Goal: Book appointment/travel/reservation

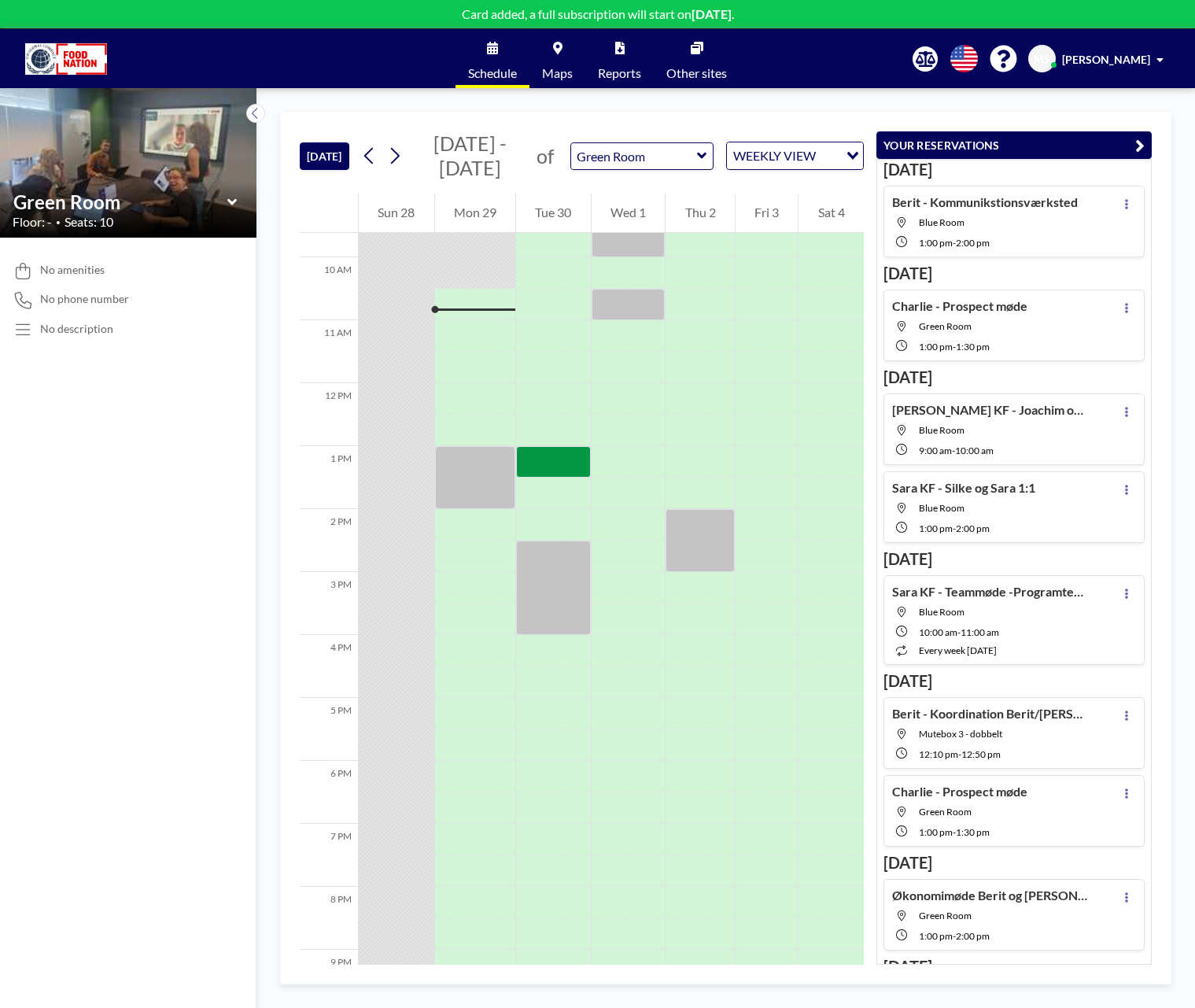
scroll to position [630, 0]
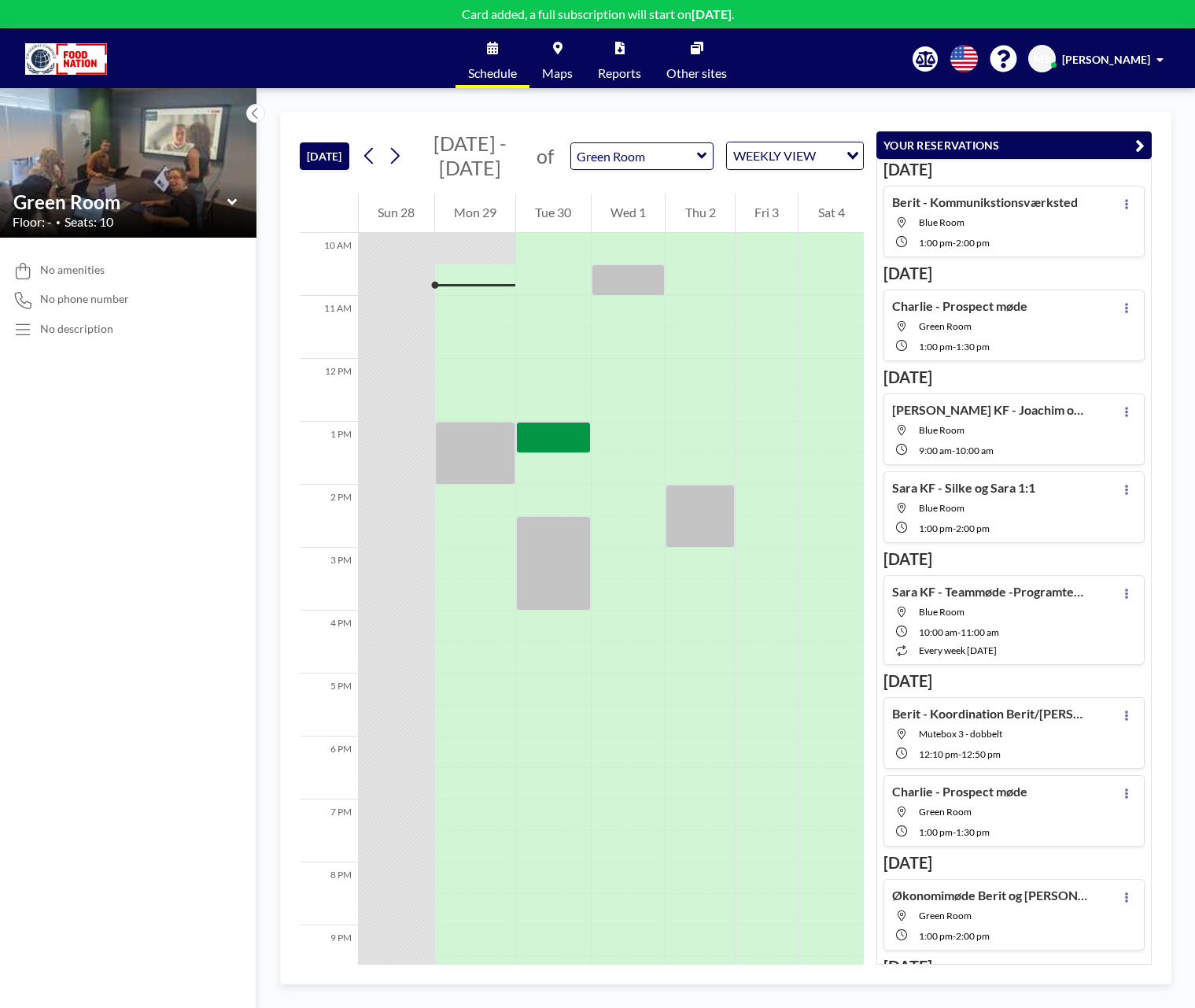
click at [703, 154] on icon at bounding box center [702, 156] width 10 height 16
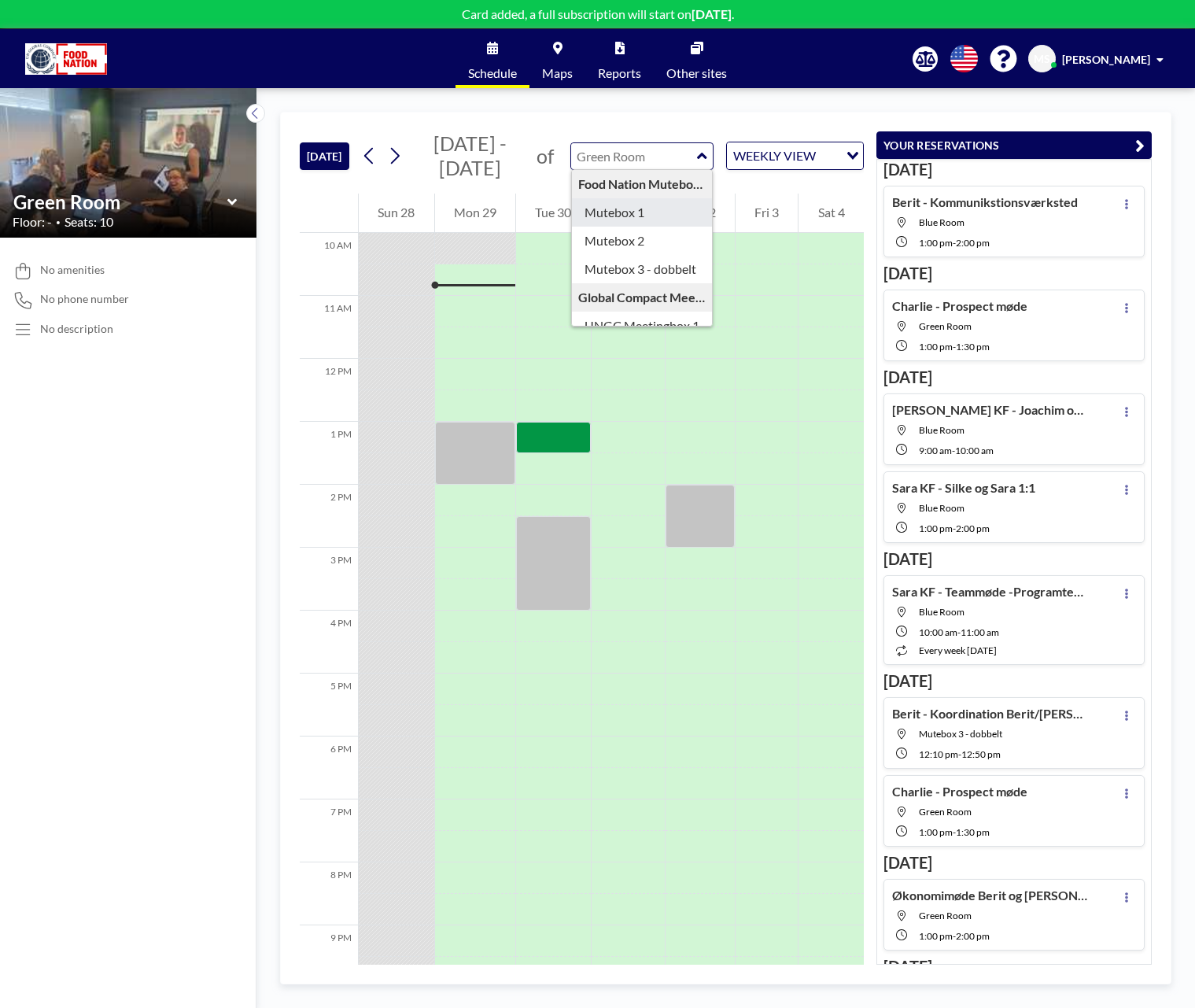
type input "Mutebox 1"
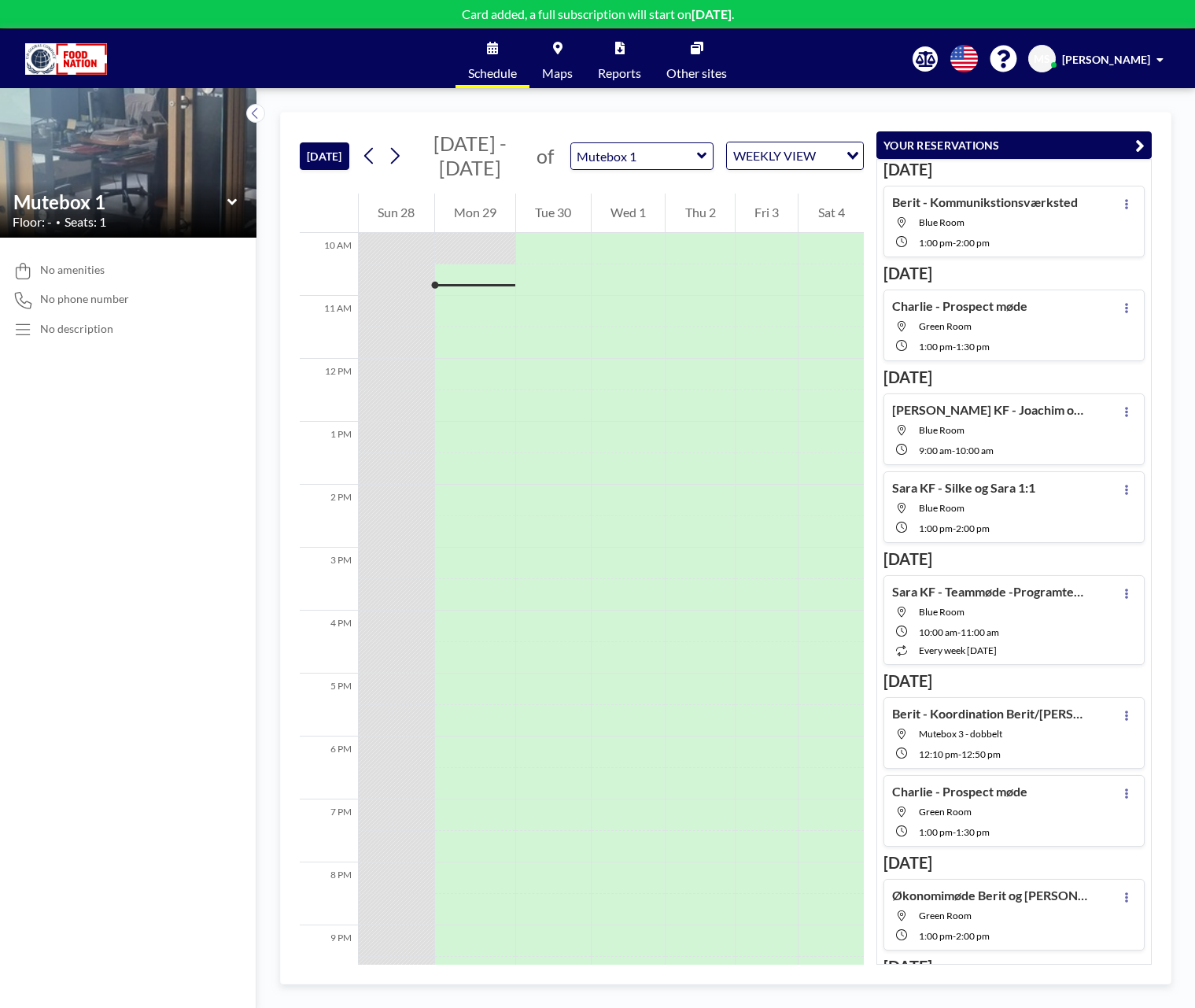
click at [705, 160] on icon at bounding box center [702, 156] width 10 height 16
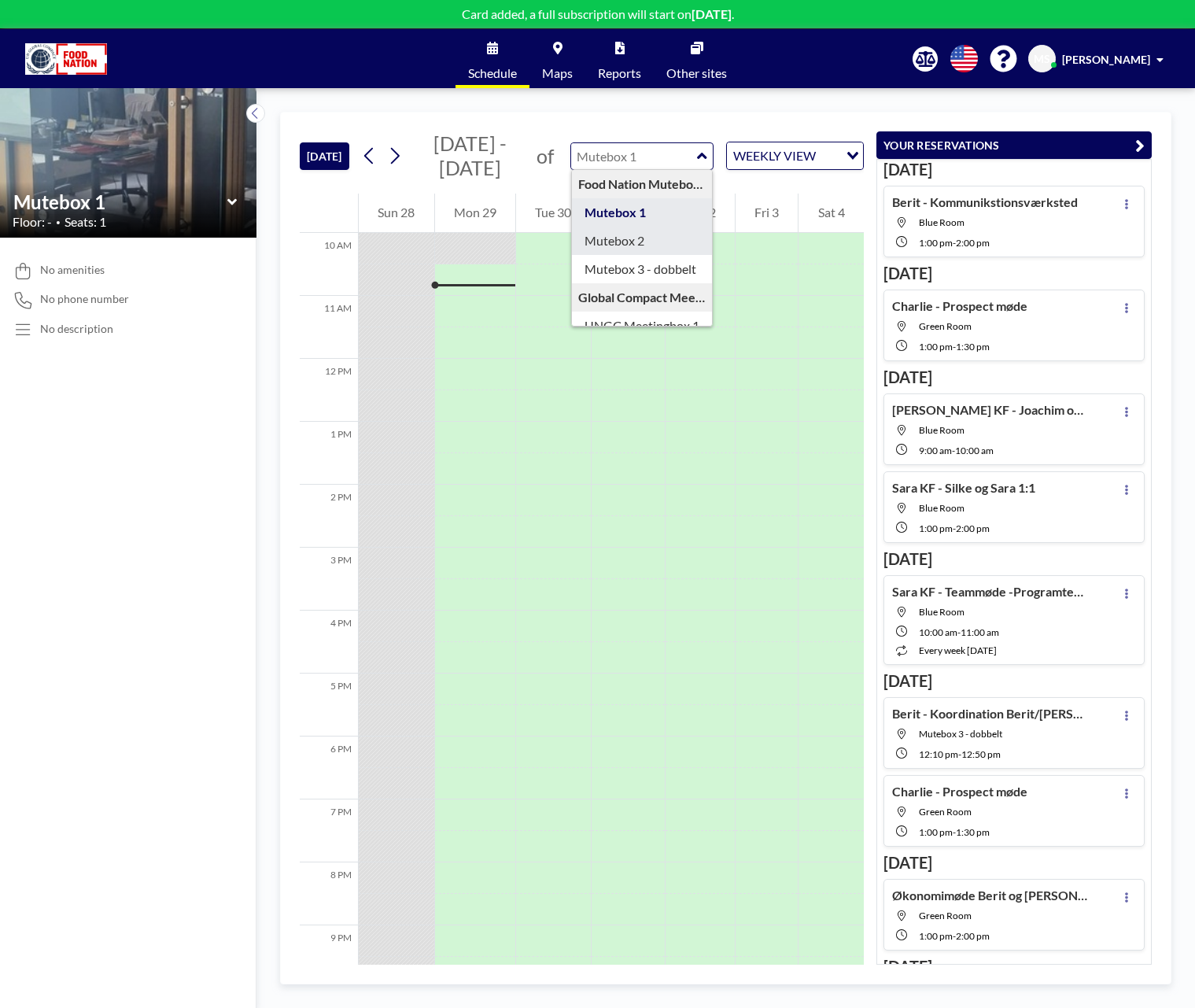
type input "Mutebox 2"
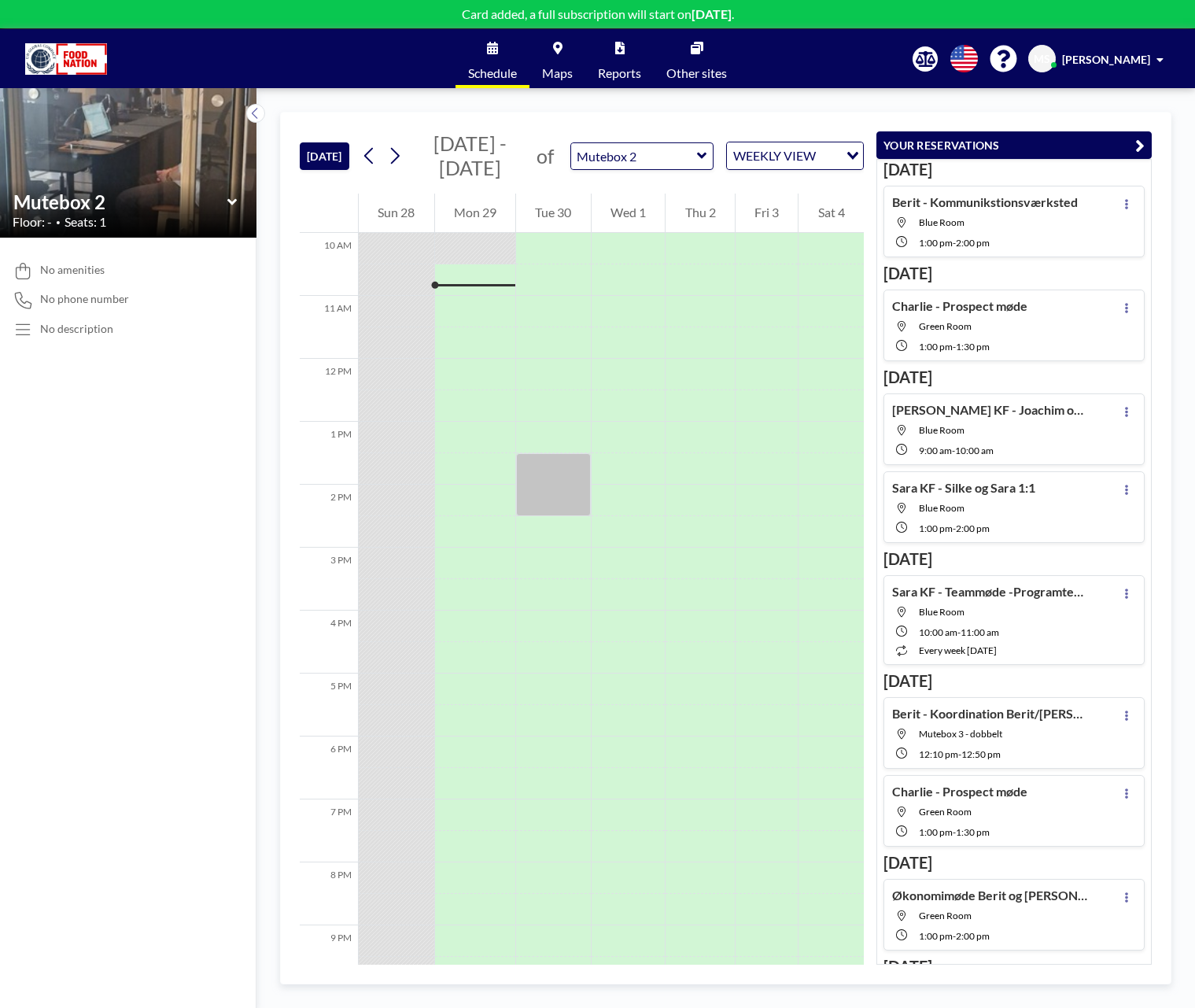
click at [701, 157] on icon at bounding box center [701, 156] width 10 height 6
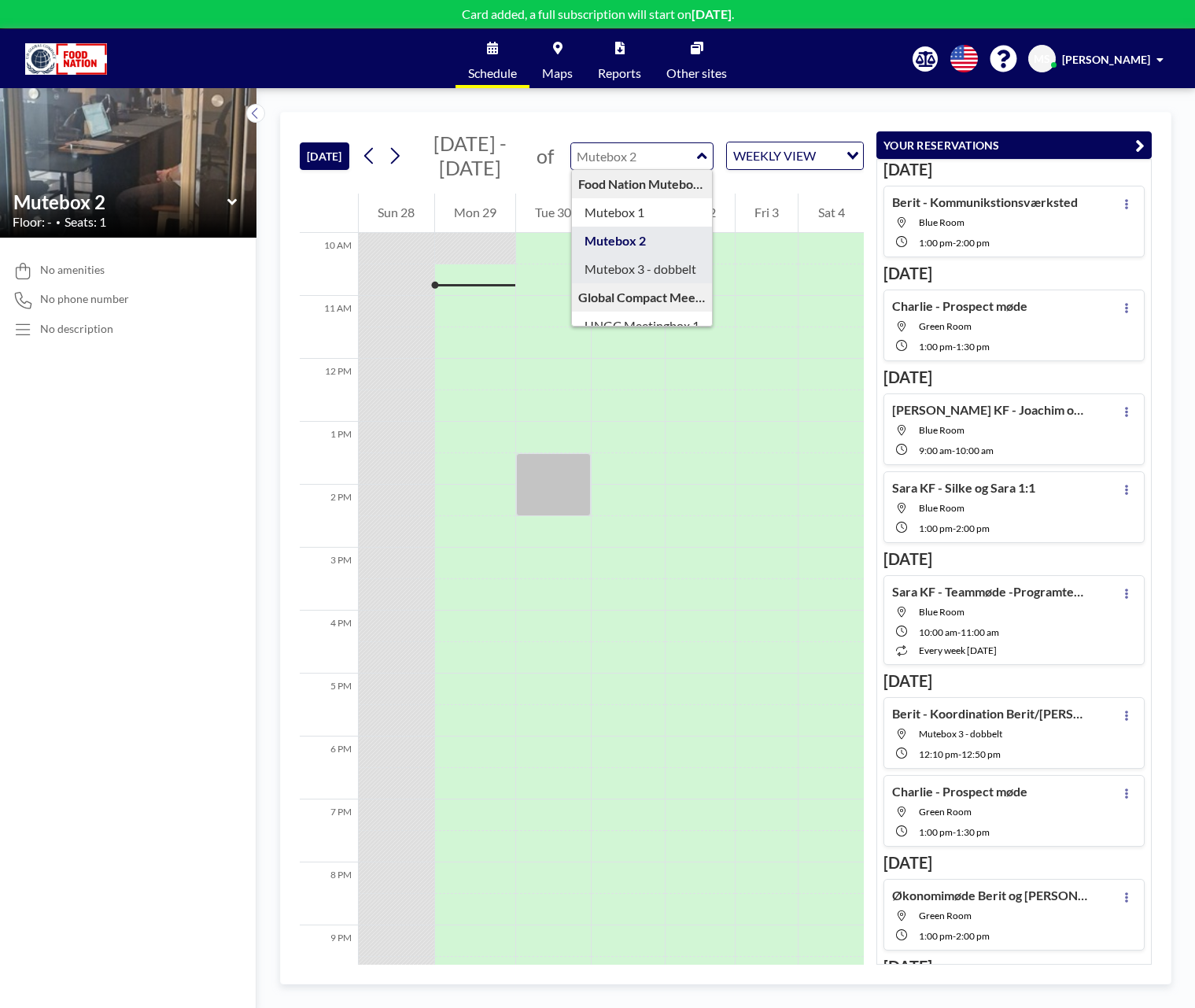
type input "Mutebox 3 - dobbelt"
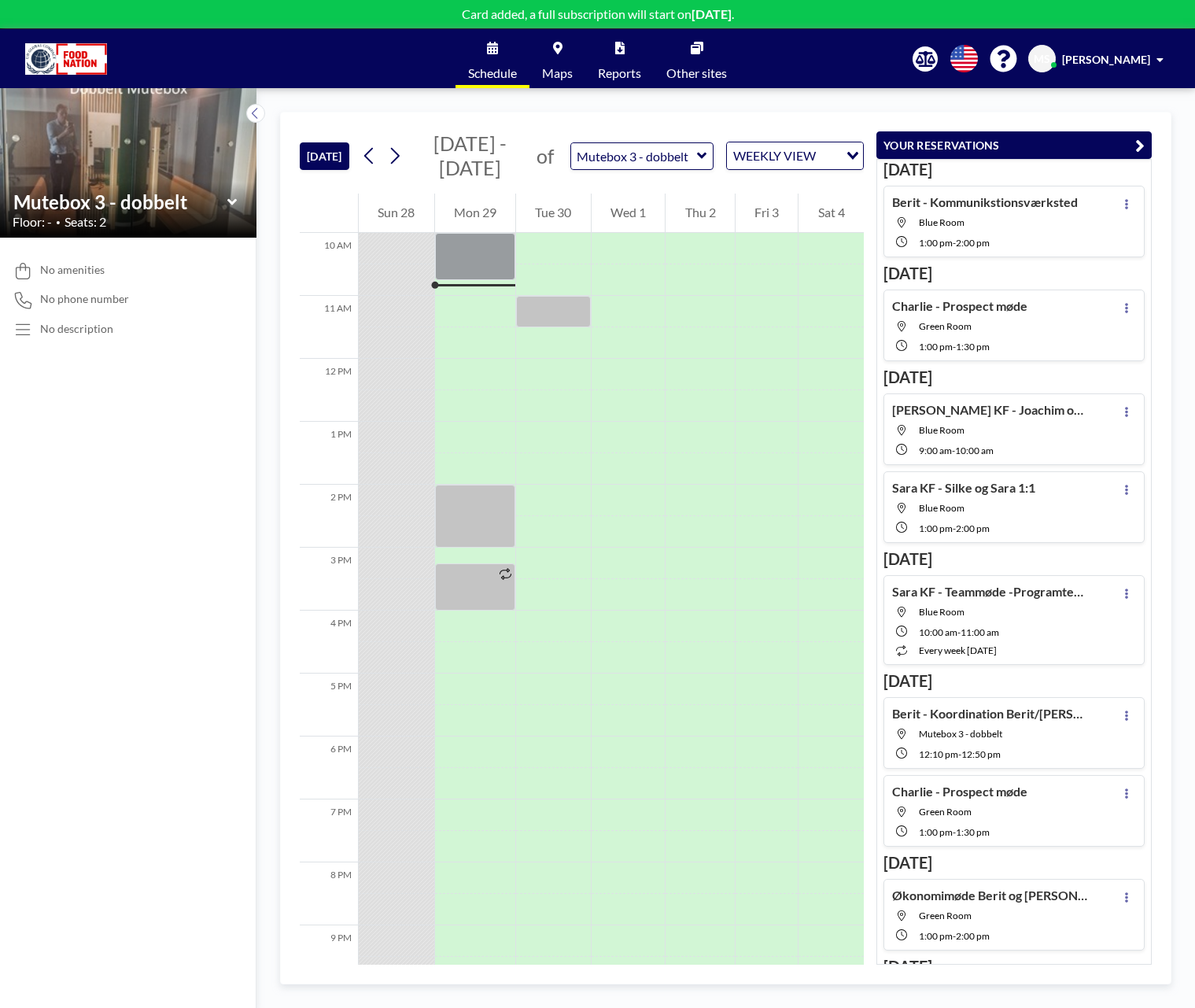
click at [706, 157] on div "Mutebox 3 - dobbelt" at bounding box center [641, 156] width 143 height 27
click at [701, 158] on icon at bounding box center [702, 156] width 10 height 16
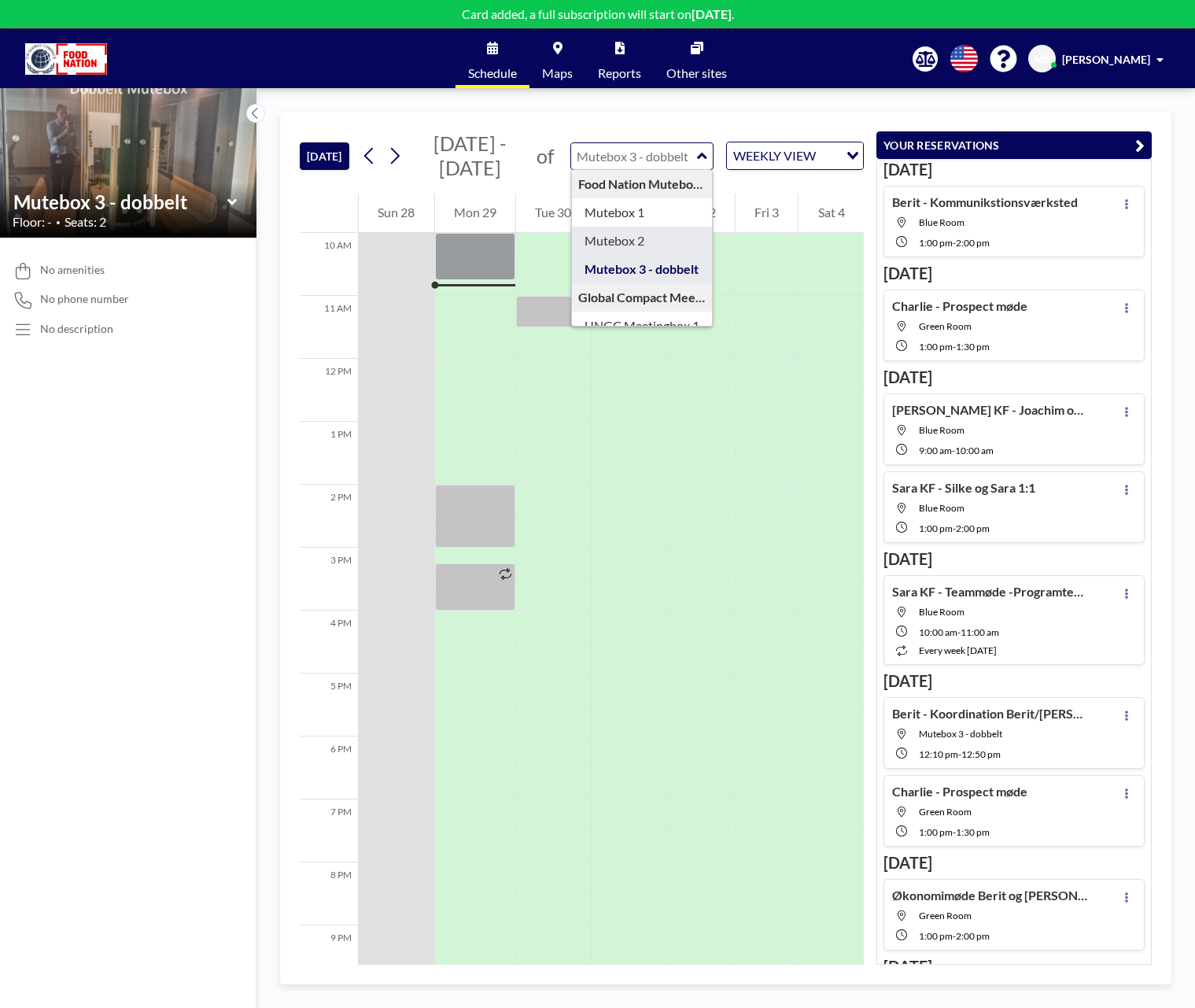
type input "Mutebox 2"
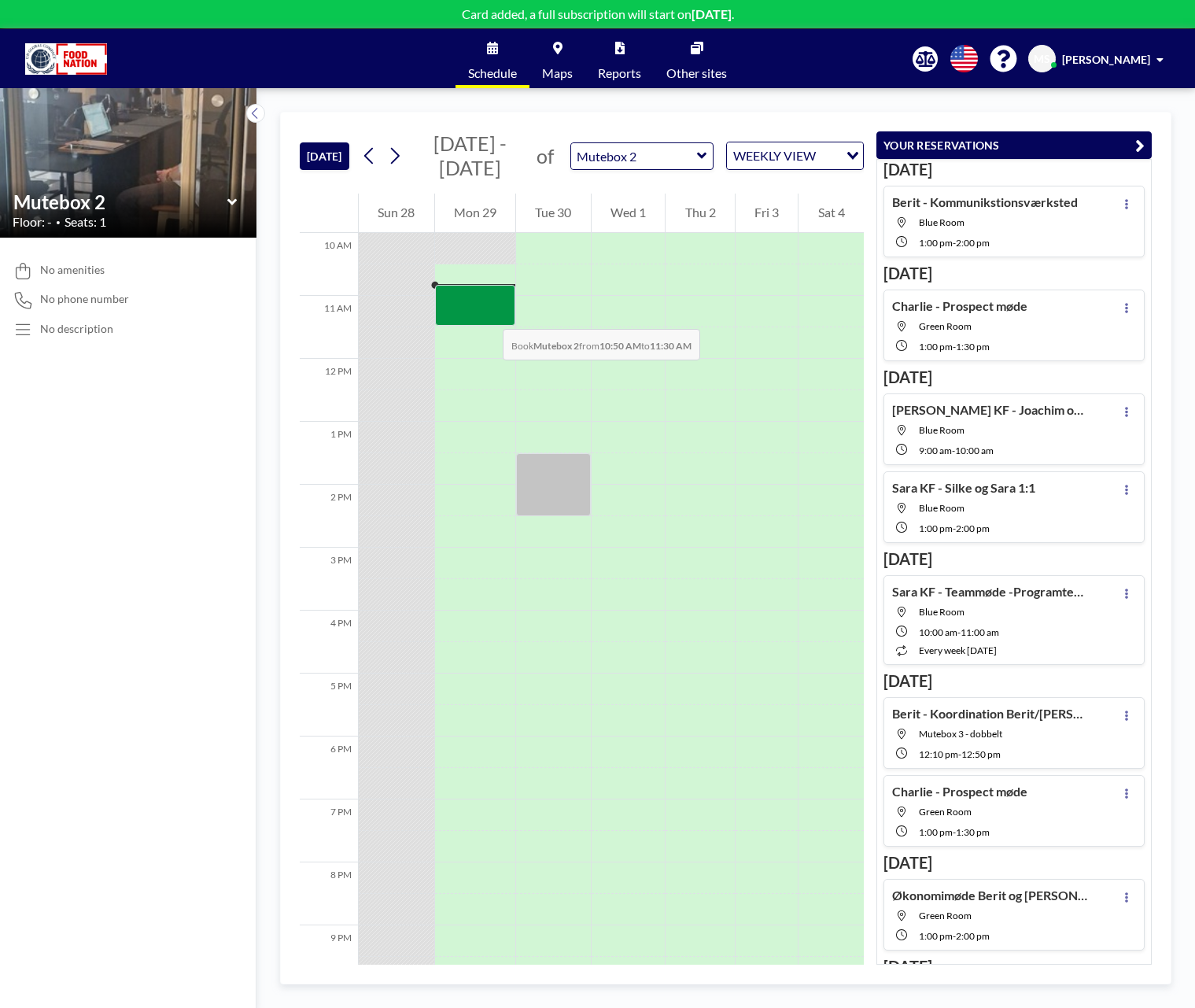
drag, startPoint x: 491, startPoint y: 288, endPoint x: 487, endPoint y: 314, distance: 26.3
click at [487, 314] on div at bounding box center [475, 305] width 81 height 41
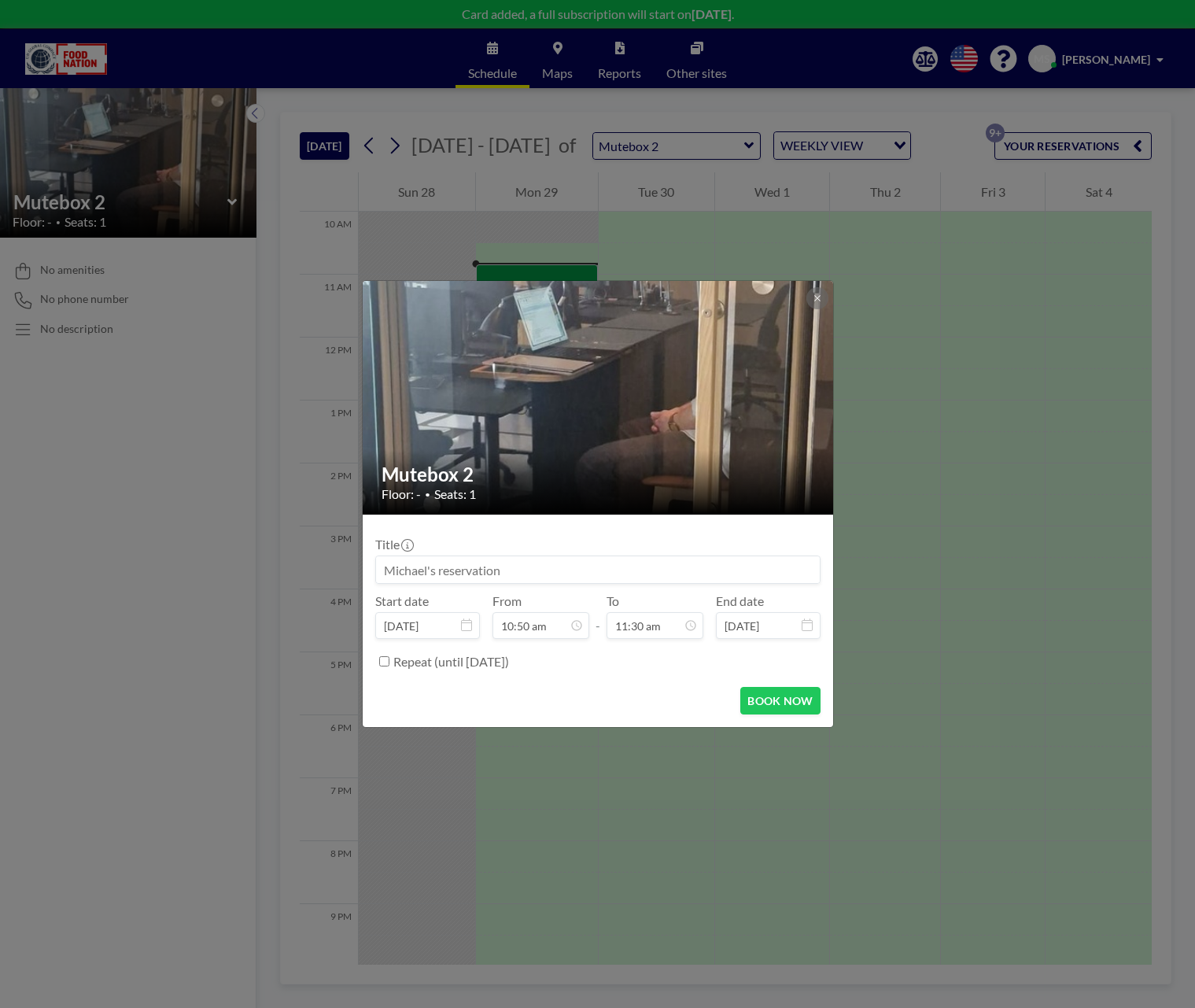
click at [463, 560] on input at bounding box center [598, 570] width 444 height 26
type input "[PERSON_NAME] dårlige betalere"
click at [759, 702] on button "BOOK NOW" at bounding box center [780, 701] width 79 height 27
